Goal: Task Accomplishment & Management: Manage account settings

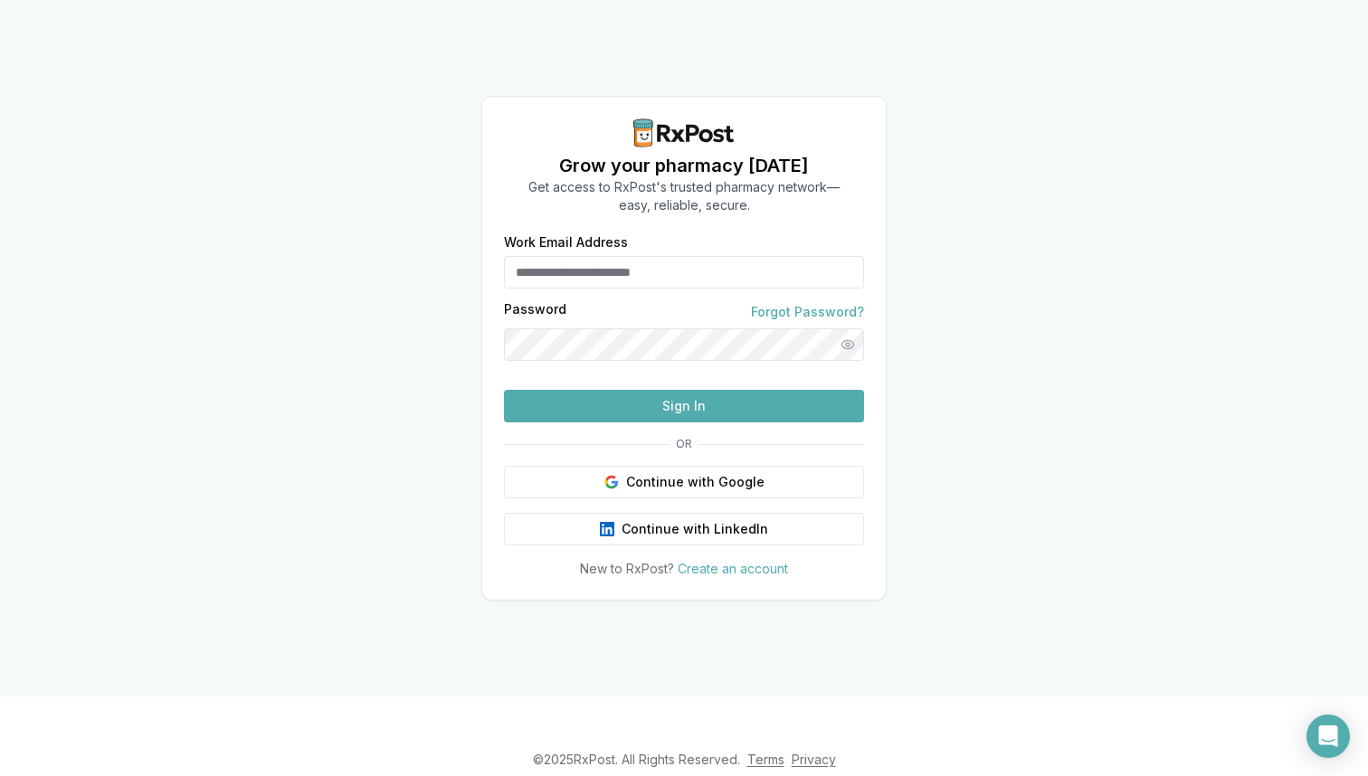
type input "**********"
click at [647, 422] on button "Sign In" at bounding box center [684, 406] width 360 height 33
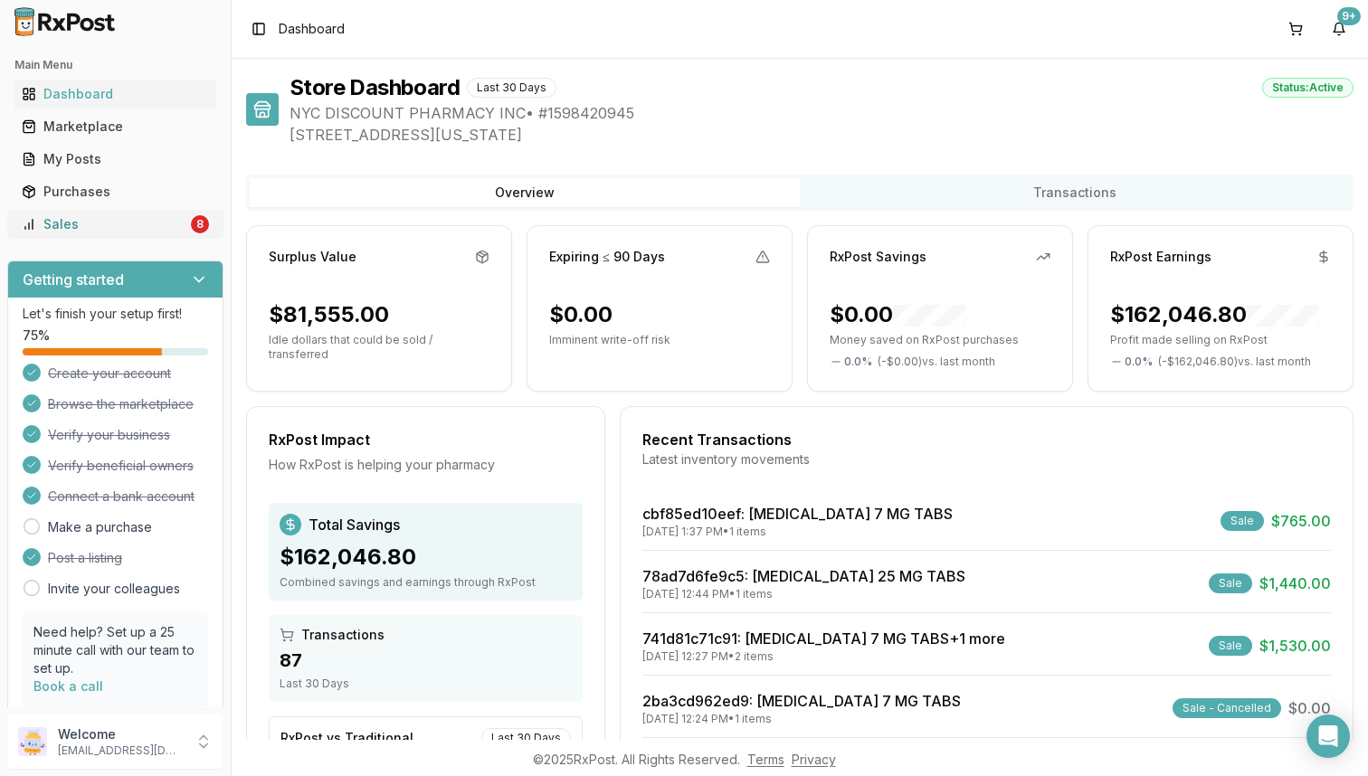
click at [125, 213] on link "Sales 8" at bounding box center [115, 224] width 202 height 33
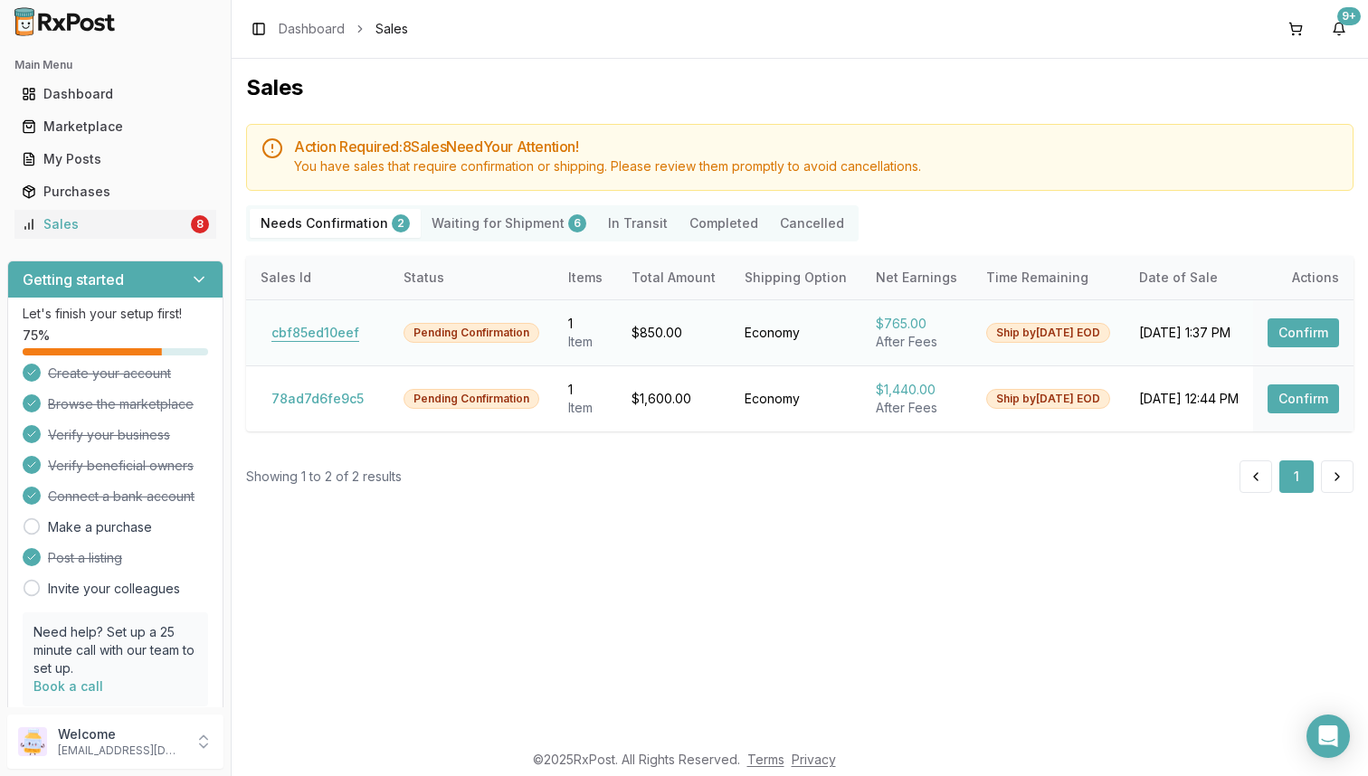
click at [302, 331] on button "cbf85ed10eef" at bounding box center [315, 332] width 109 height 29
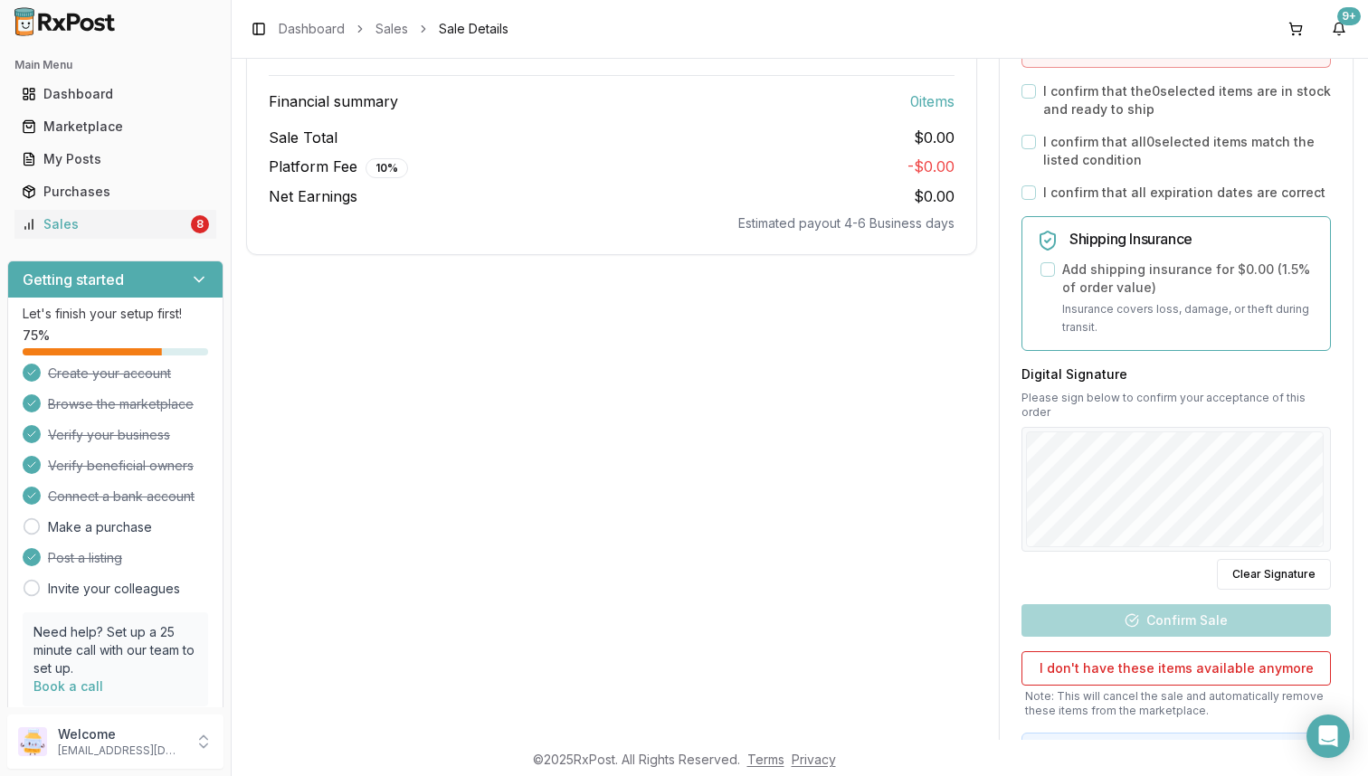
scroll to position [573, 0]
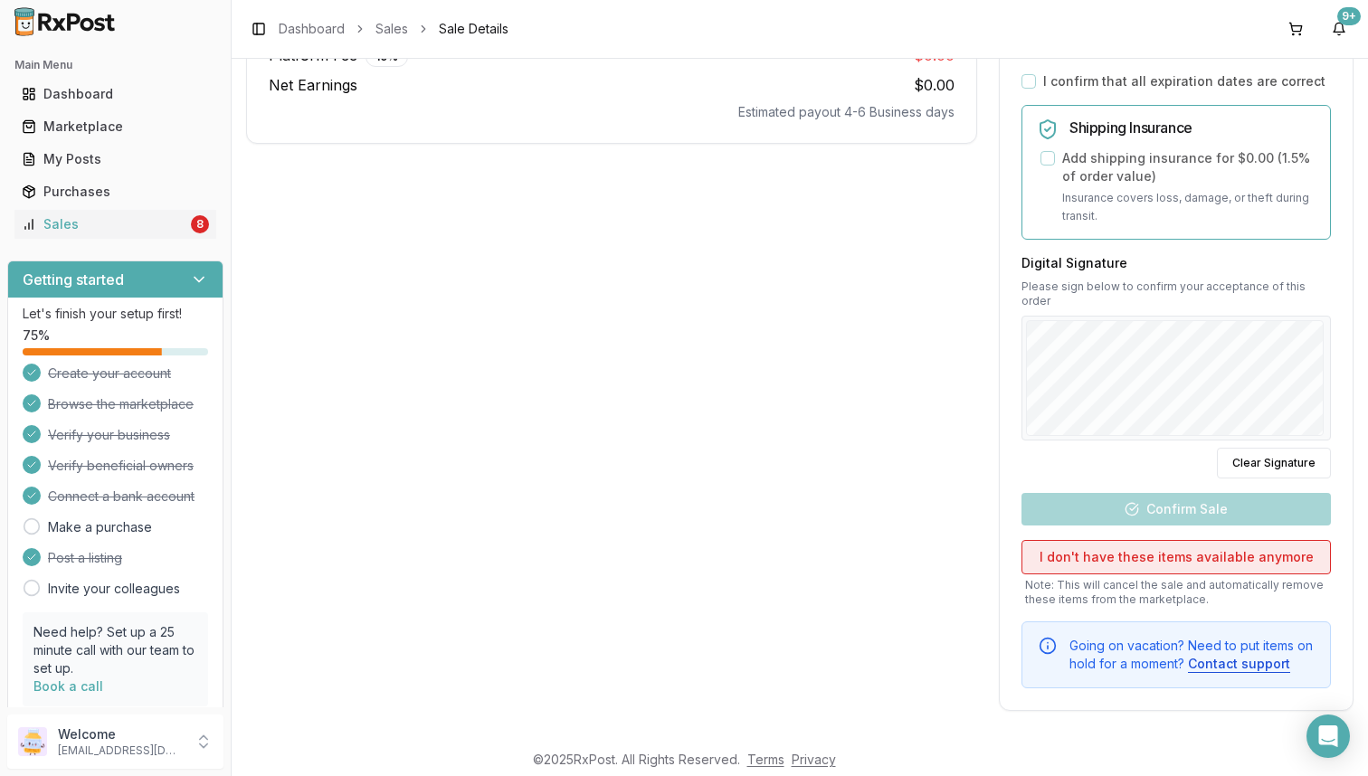
click at [1085, 554] on button "I don't have these items available anymore" at bounding box center [1175, 557] width 309 height 34
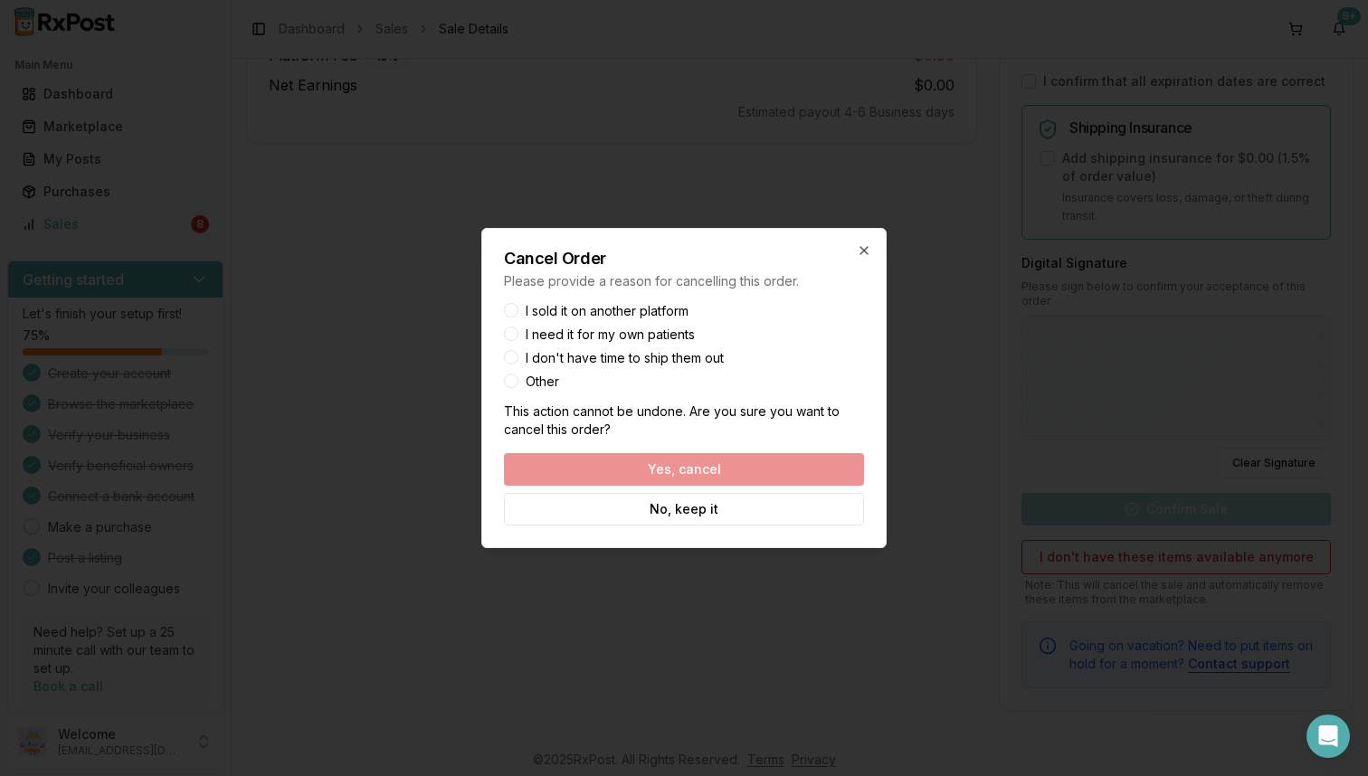
click at [511, 385] on button "Other" at bounding box center [511, 381] width 14 height 14
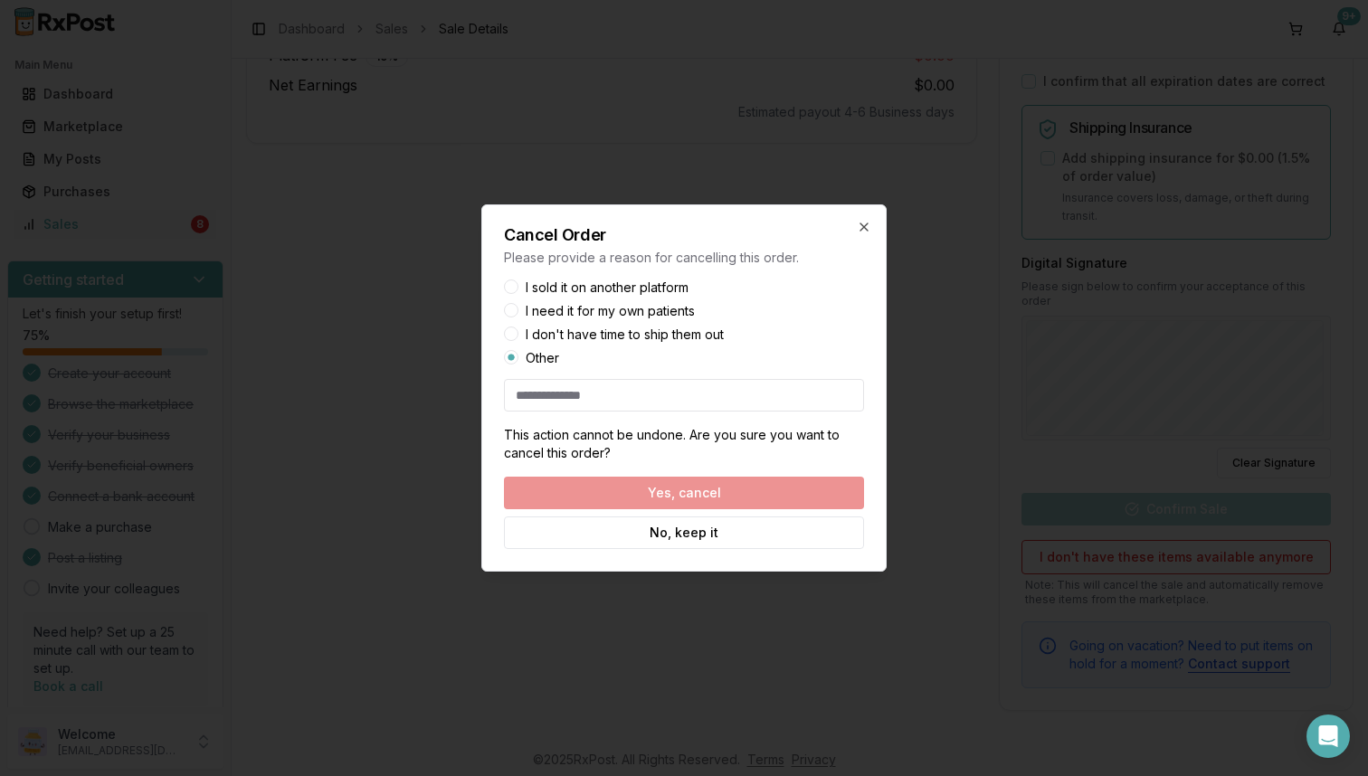
click at [635, 404] on input at bounding box center [684, 395] width 360 height 33
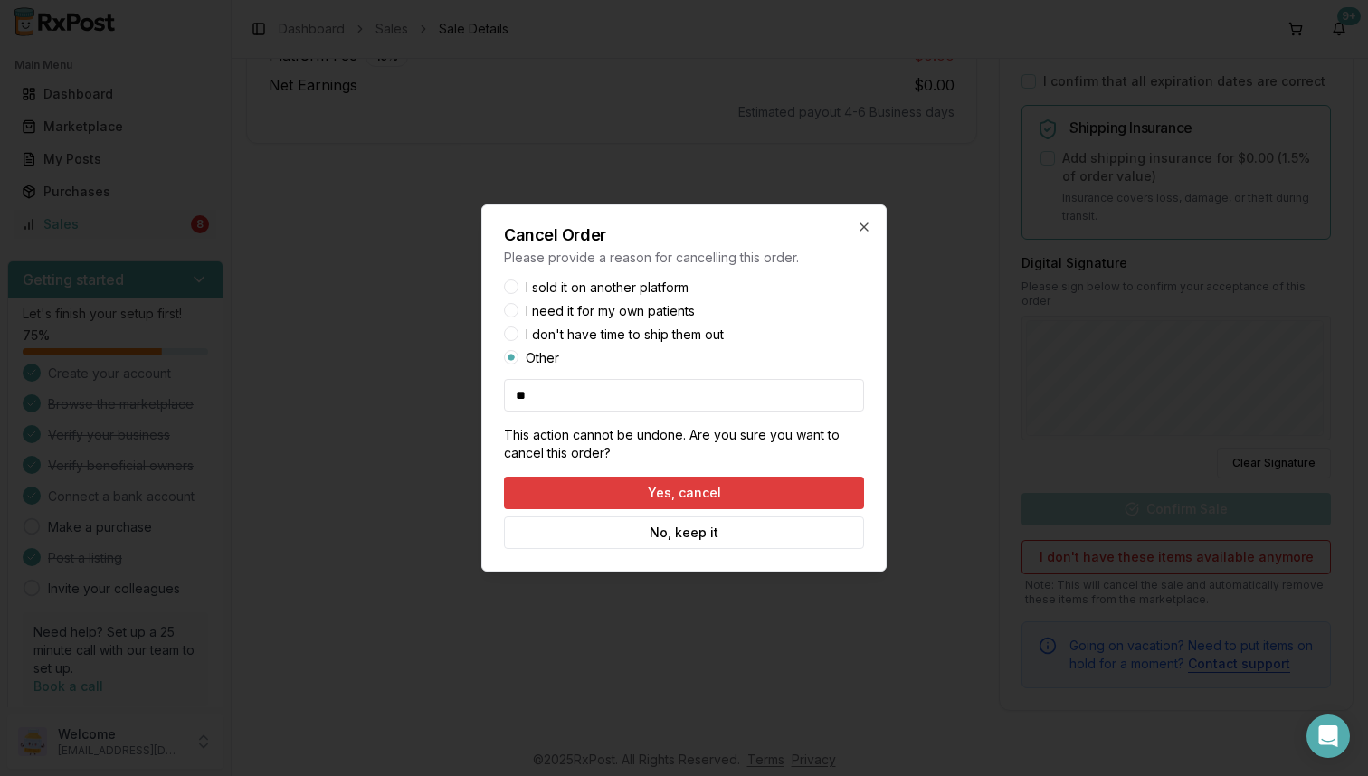
type input "**"
click at [744, 488] on button "Yes, cancel" at bounding box center [684, 493] width 360 height 33
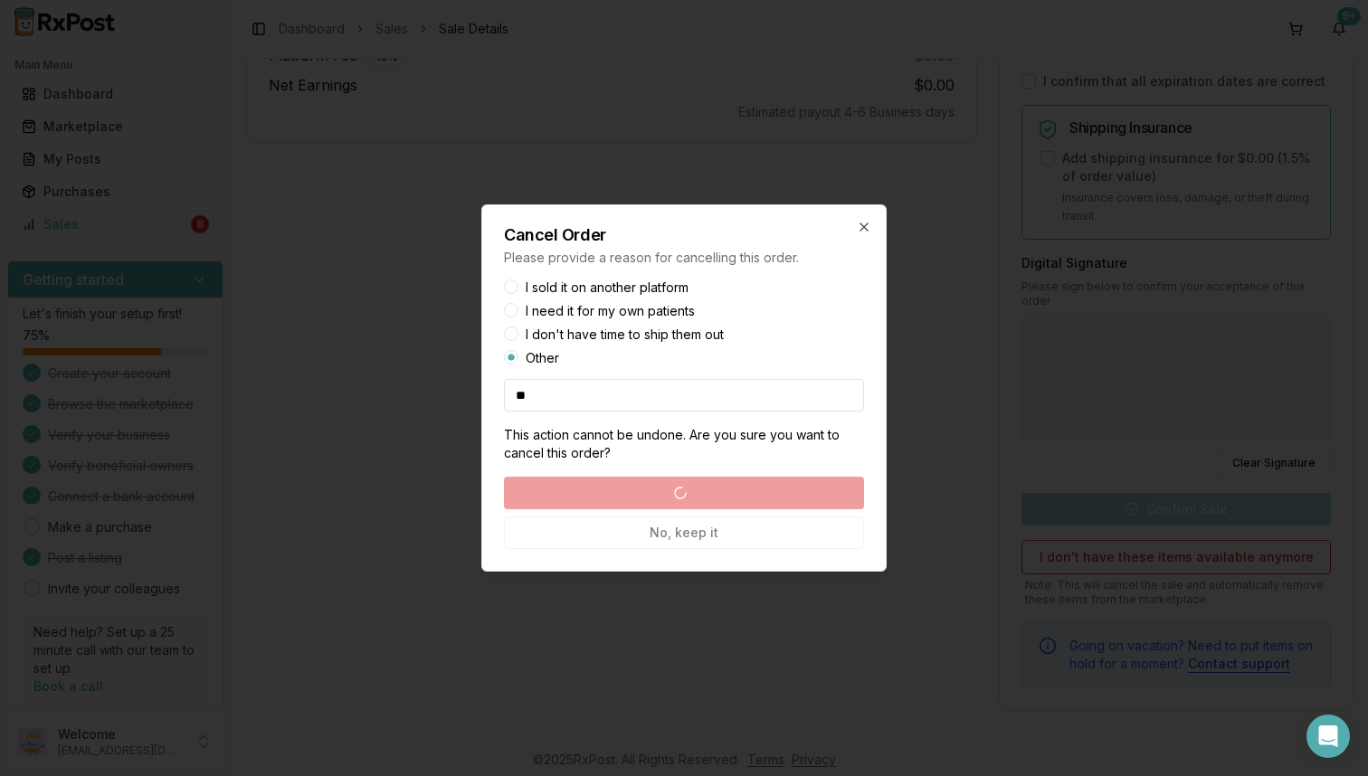
scroll to position [0, 0]
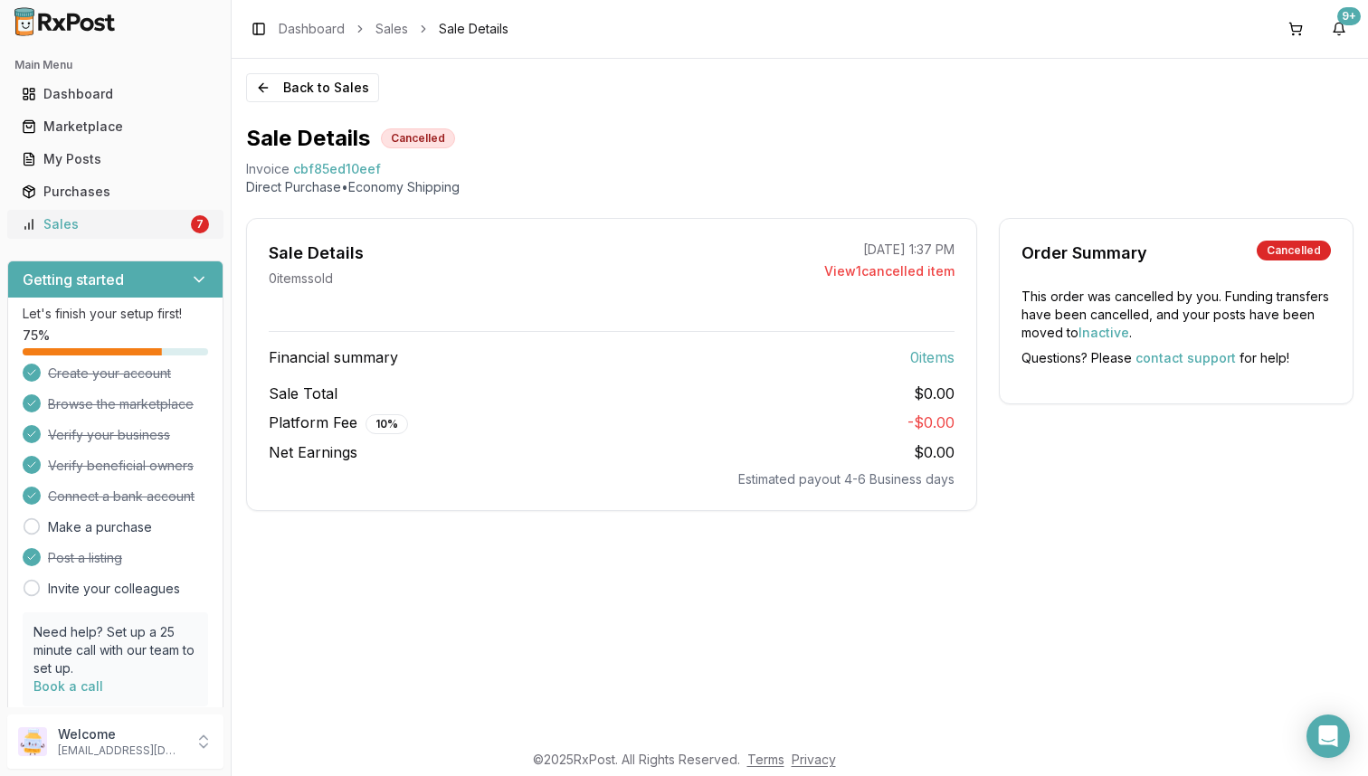
click at [171, 230] on div "Sales" at bounding box center [105, 224] width 166 height 18
